Goal: Use online tool/utility: Use online tool/utility

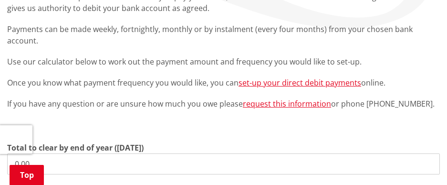
scroll to position [191, 0]
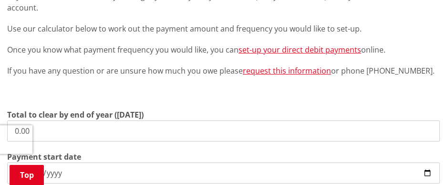
drag, startPoint x: 112, startPoint y: 121, endPoint x: -50, endPoint y: 120, distance: 161.9
type input "13,731.31"
click at [129, 170] on input "[DATE]" at bounding box center [223, 172] width 433 height 21
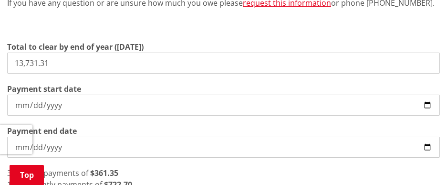
scroll to position [334, 0]
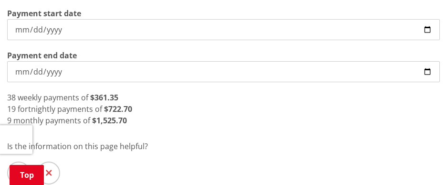
click at [422, 19] on input "[DATE]" at bounding box center [223, 29] width 433 height 21
click at [429, 19] on input "[DATE]" at bounding box center [223, 29] width 433 height 21
type input "[DATE]"
click at [214, 115] on div "8 monthly payments of $1,716.41" at bounding box center [223, 120] width 433 height 11
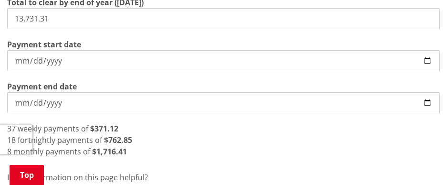
scroll to position [286, 0]
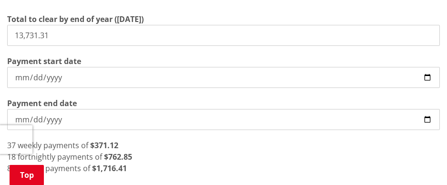
drag, startPoint x: 86, startPoint y: 21, endPoint x: -111, endPoint y: 19, distance: 196.7
drag, startPoint x: 70, startPoint y: 24, endPoint x: -81, endPoint y: 28, distance: 151.4
click at [55, 28] on input "2,272.15" at bounding box center [223, 35] width 433 height 21
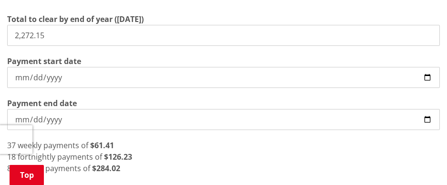
drag, startPoint x: 58, startPoint y: 24, endPoint x: -114, endPoint y: 14, distance: 171.7
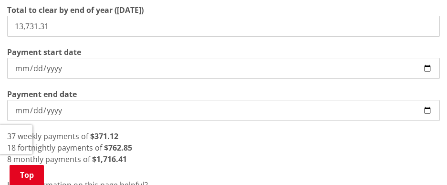
scroll to position [239, 0]
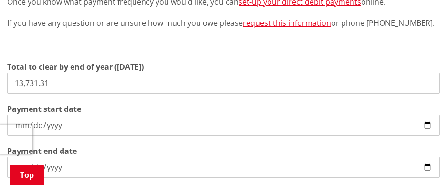
drag, startPoint x: 83, startPoint y: 65, endPoint x: -67, endPoint y: 64, distance: 149.9
type input "7,259.42"
click at [80, 73] on input "7,259.42" at bounding box center [223, 83] width 433 height 21
click at [94, 115] on input "[DATE]" at bounding box center [223, 125] width 433 height 21
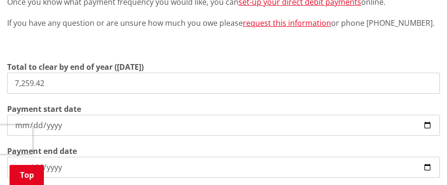
click at [22, 115] on input "[DATE]" at bounding box center [223, 125] width 433 height 21
click at [425, 115] on input "[DATE]" at bounding box center [223, 125] width 433 height 21
type input "[DATE]"
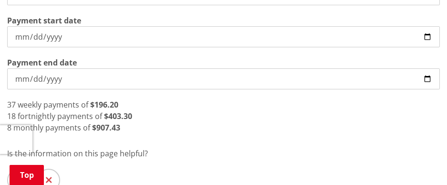
scroll to position [334, 0]
